Goal: Check status: Check status

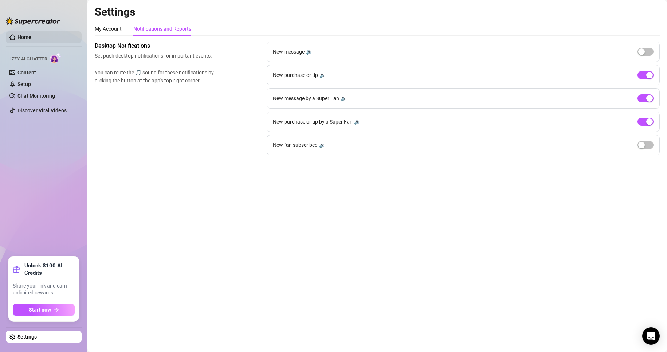
click at [30, 38] on link "Home" at bounding box center [24, 37] width 14 height 6
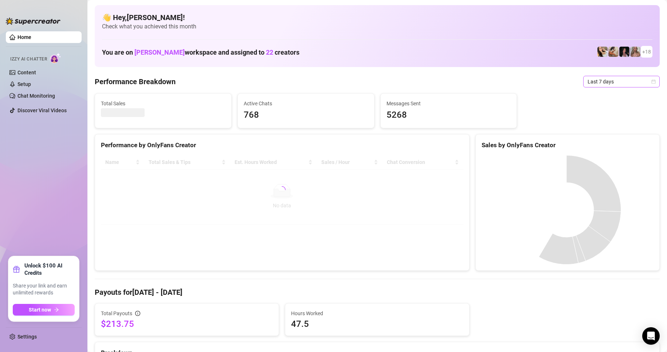
click at [614, 77] on span "Last 7 days" at bounding box center [622, 81] width 68 height 11
click at [604, 142] on div "Custom date" at bounding box center [615, 143] width 65 height 8
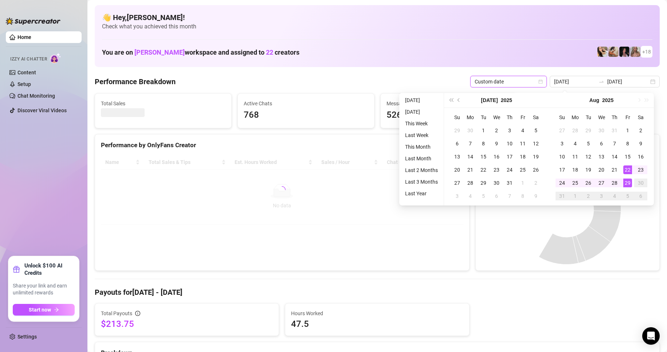
type input "[DATE]"
click at [631, 182] on div "29" at bounding box center [628, 183] width 9 height 9
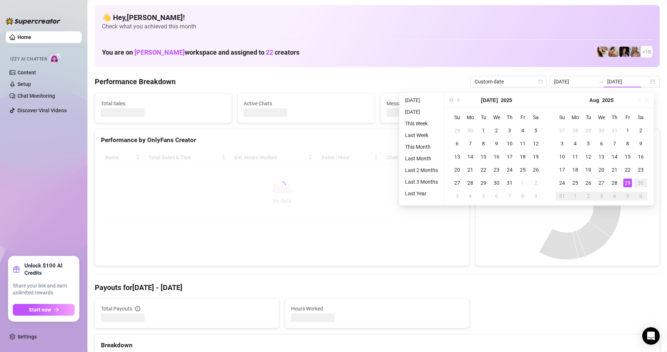
type input "[DATE]"
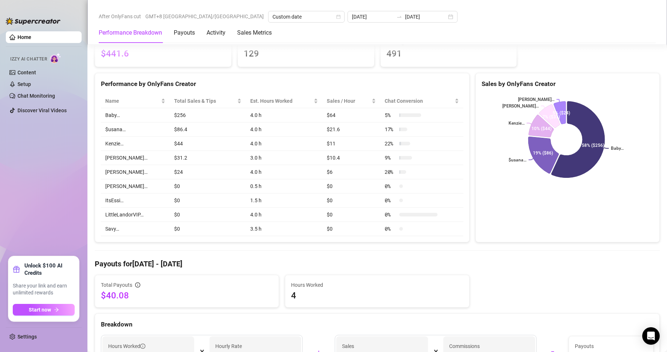
scroll to position [36, 0]
